Goal: Find specific page/section: Find specific page/section

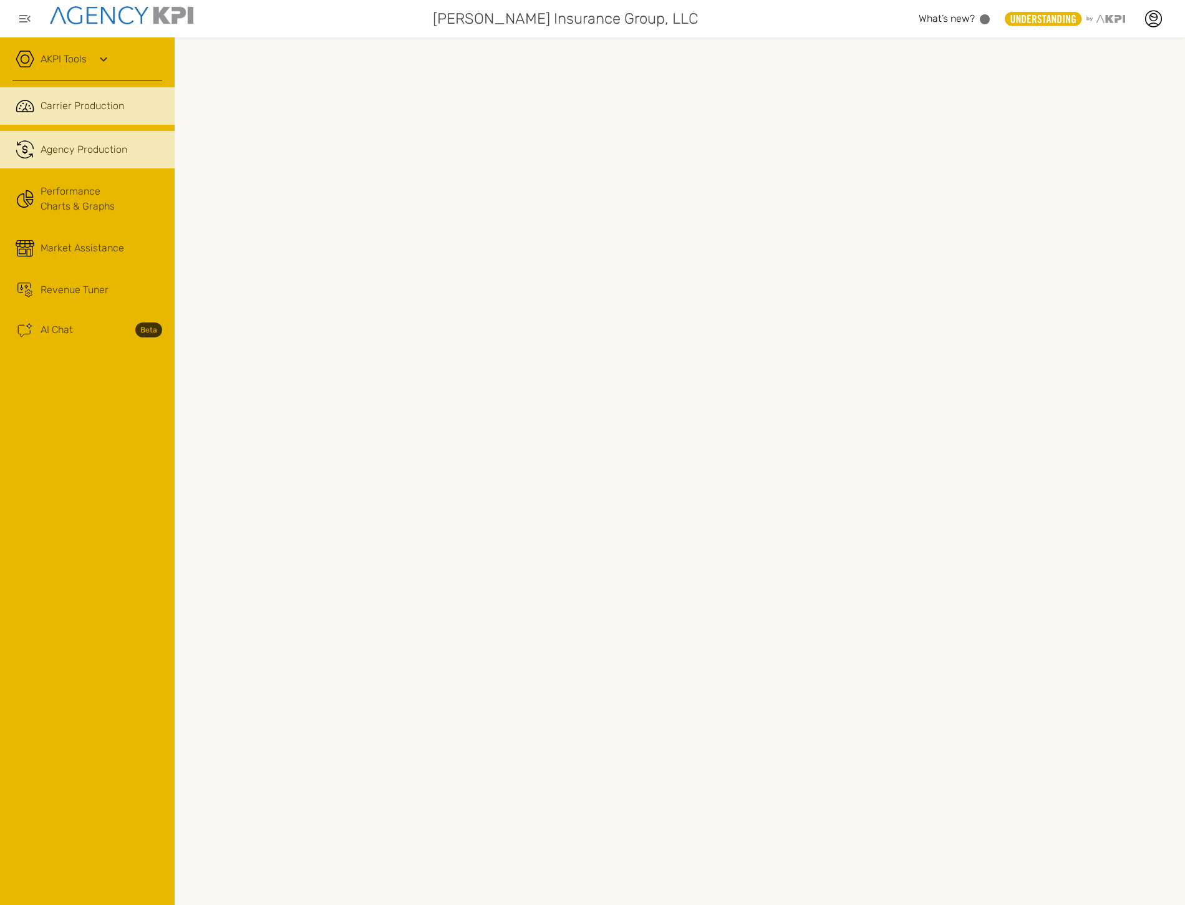
click at [106, 153] on span "Agency Production" at bounding box center [84, 149] width 87 height 15
click at [97, 76] on div "AKPI Tools" at bounding box center [87, 65] width 150 height 31
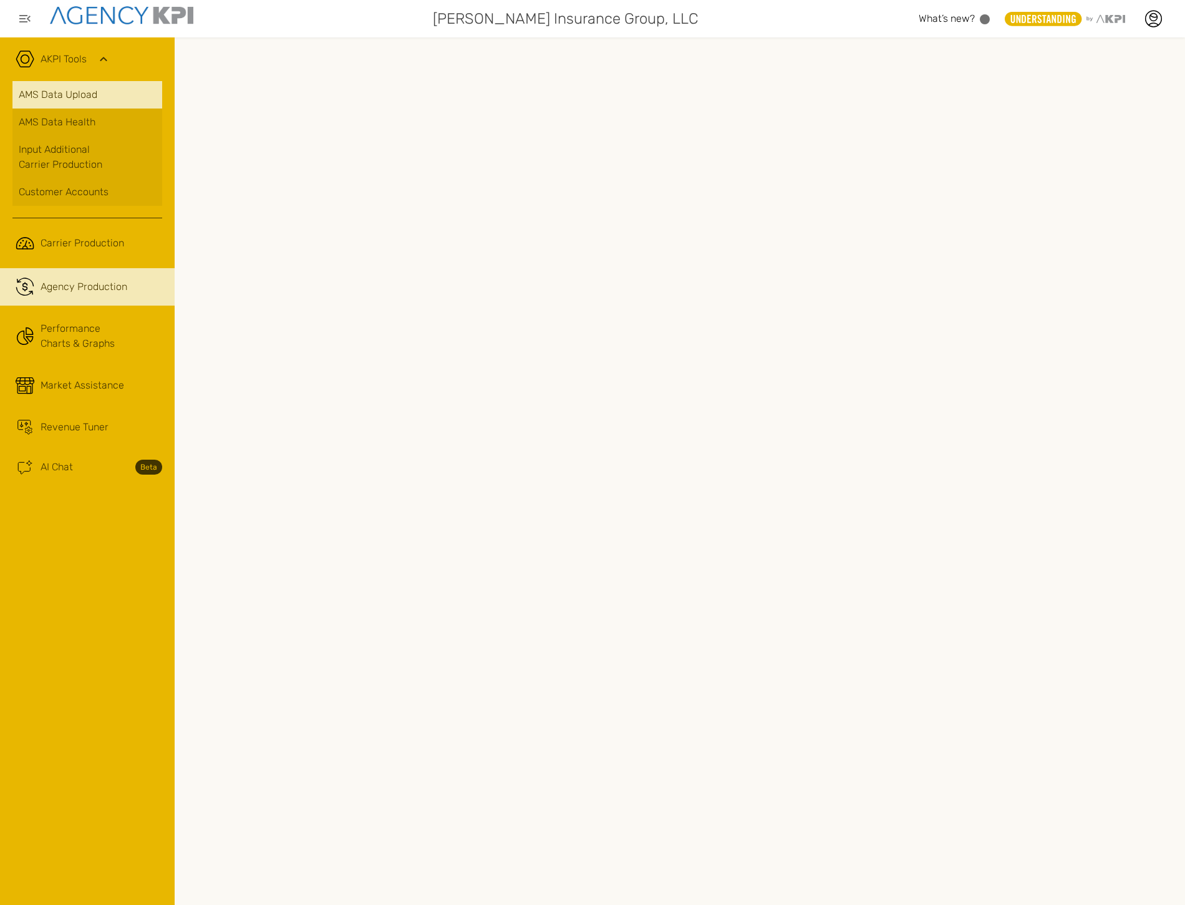
click at [94, 90] on link "AMS Data Upload" at bounding box center [87, 94] width 150 height 27
